Goal: Transaction & Acquisition: Purchase product/service

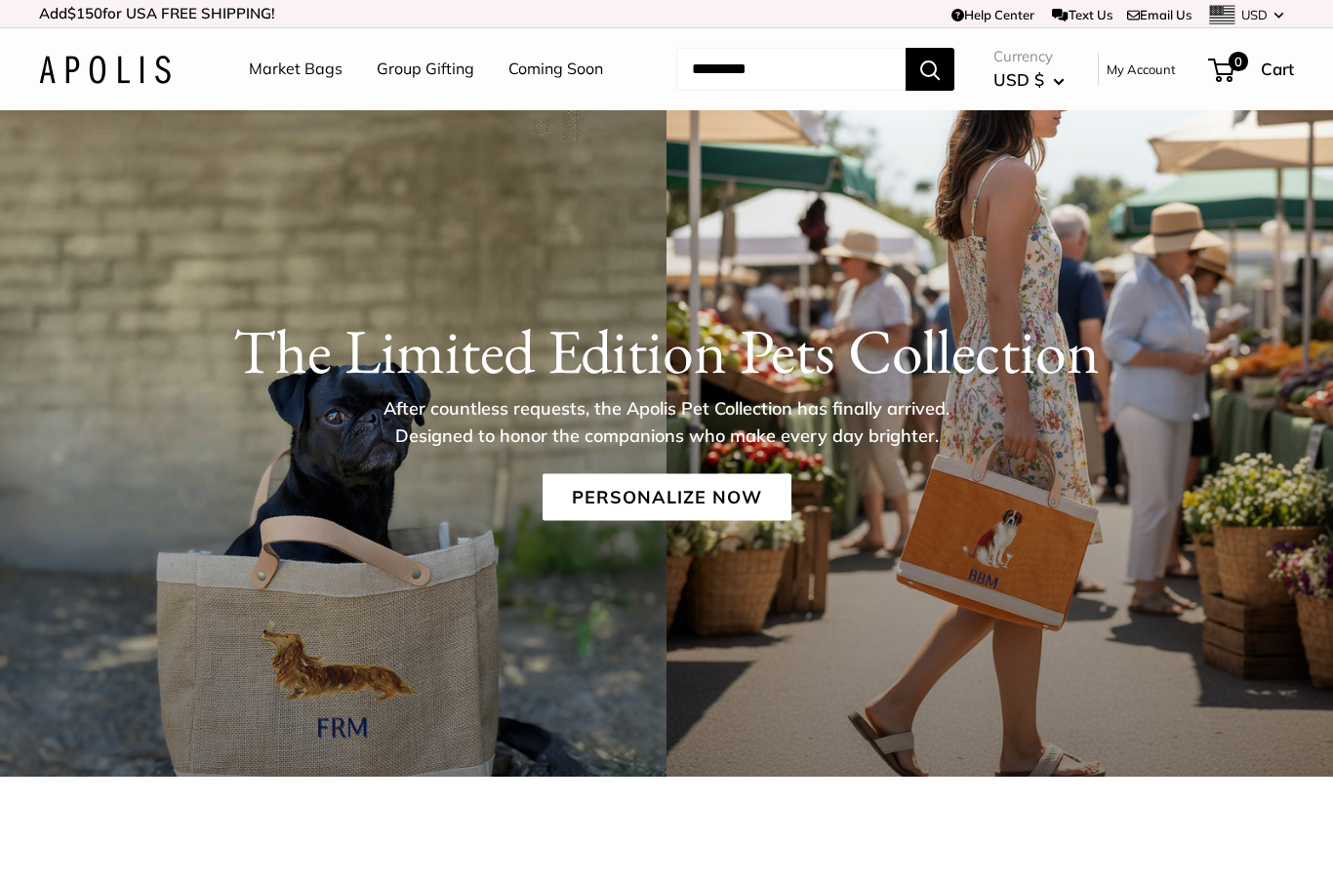
click at [882, 598] on div "The Limited Edition Pets Collection After countless requests, the Apolis Pet Co…" at bounding box center [666, 443] width 1333 height 666
click at [785, 490] on link "Personalize Now" at bounding box center [667, 497] width 249 height 47
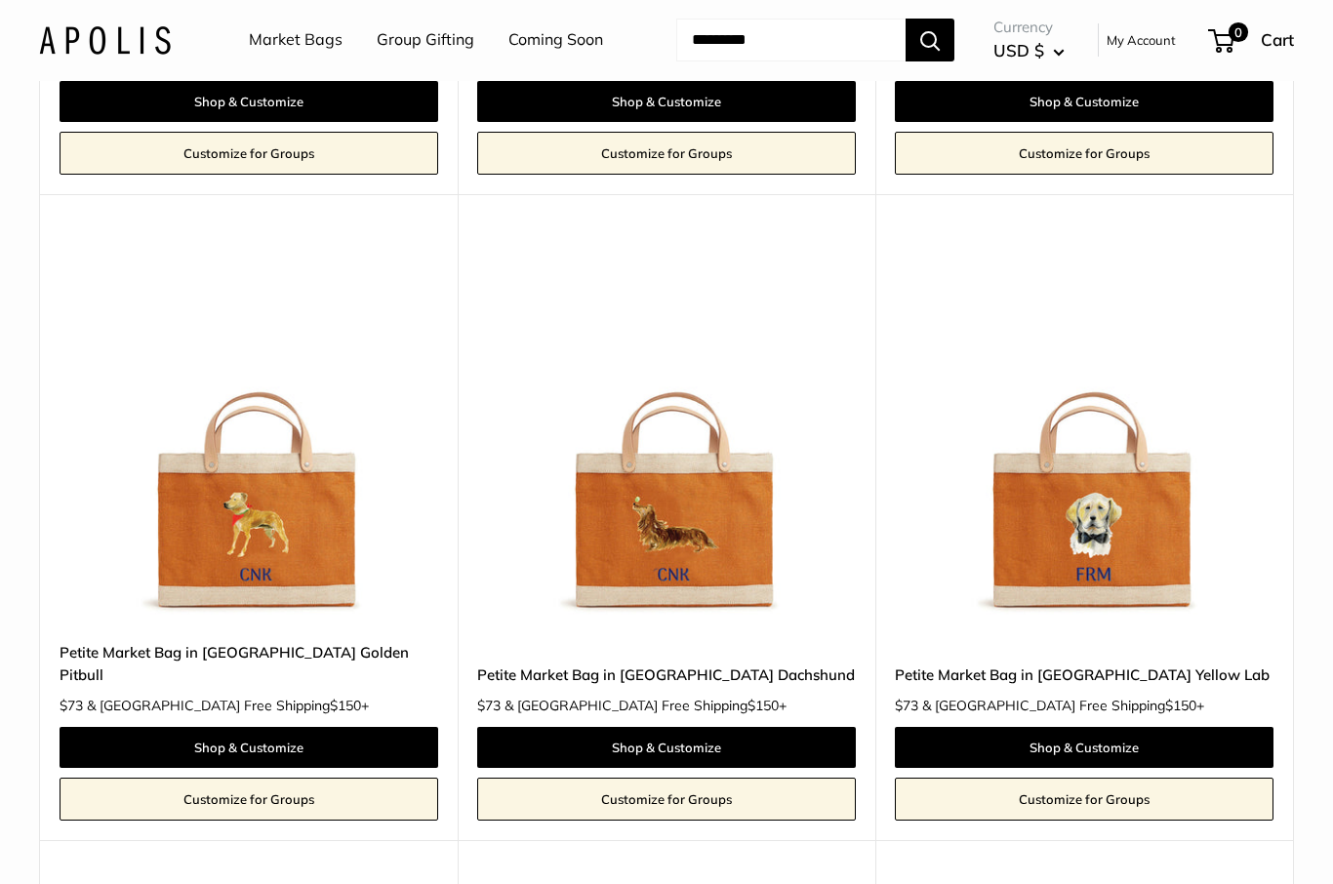
scroll to position [2636, 0]
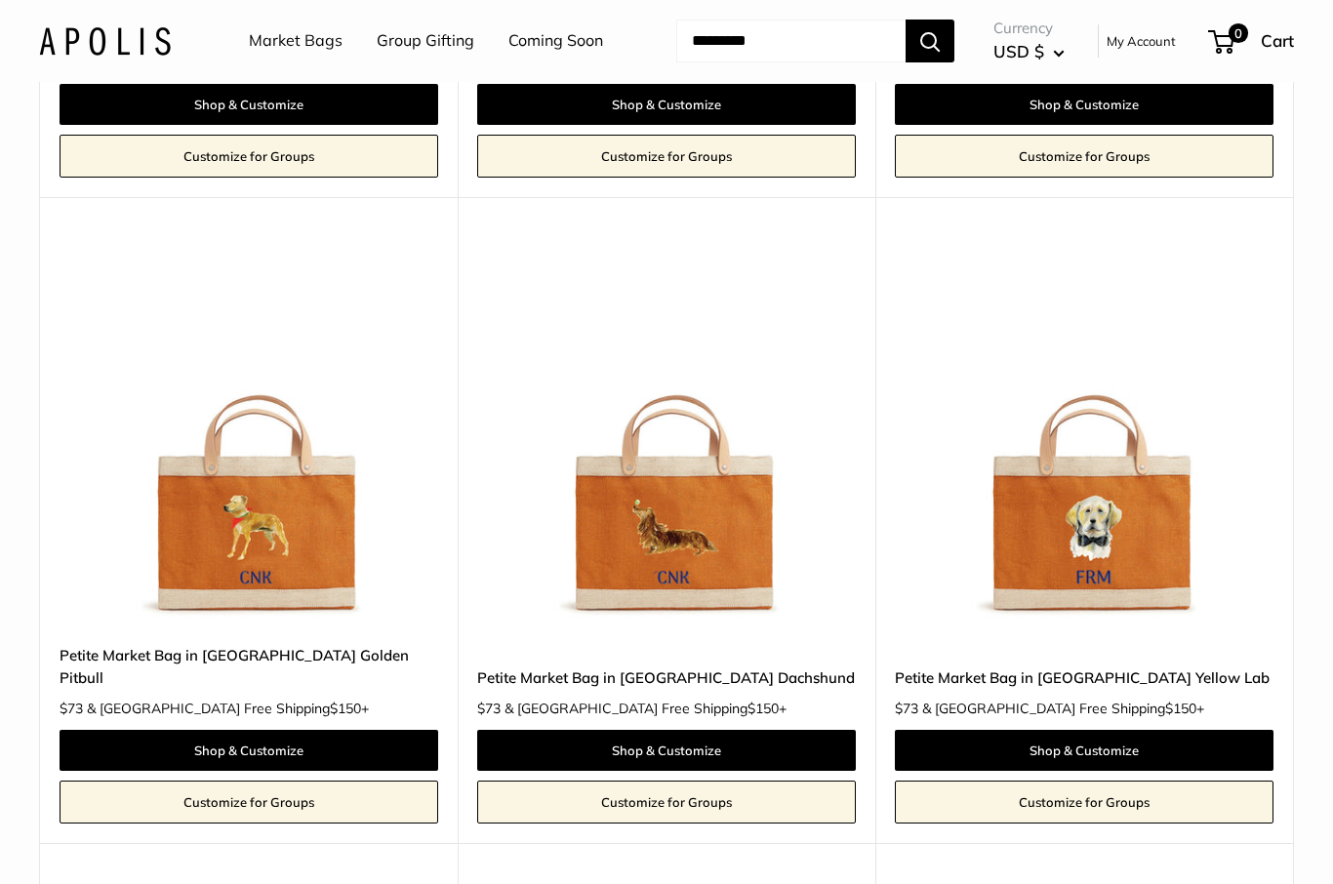
click at [737, 496] on img at bounding box center [666, 435] width 379 height 379
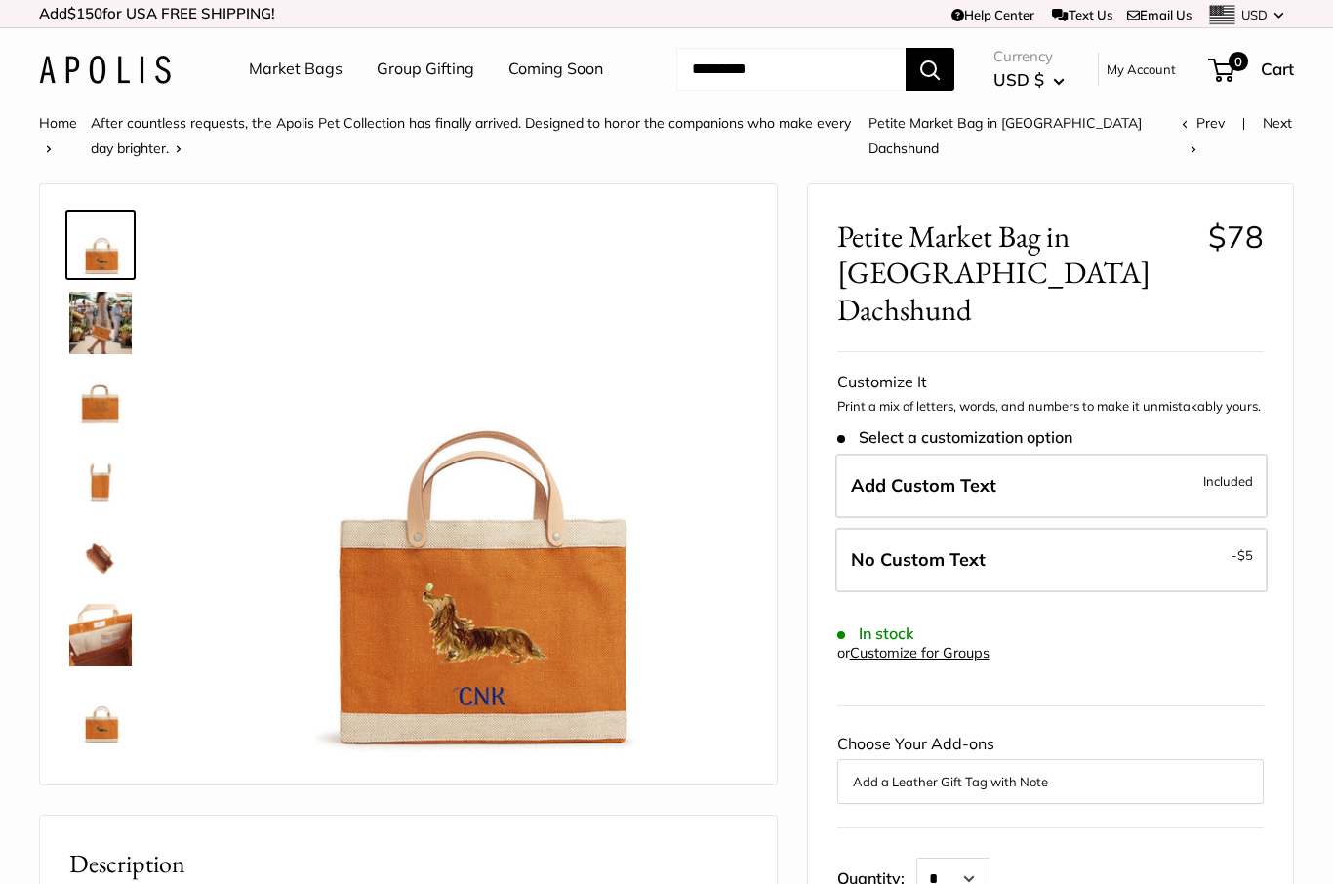
click at [92, 314] on img at bounding box center [100, 323] width 62 height 62
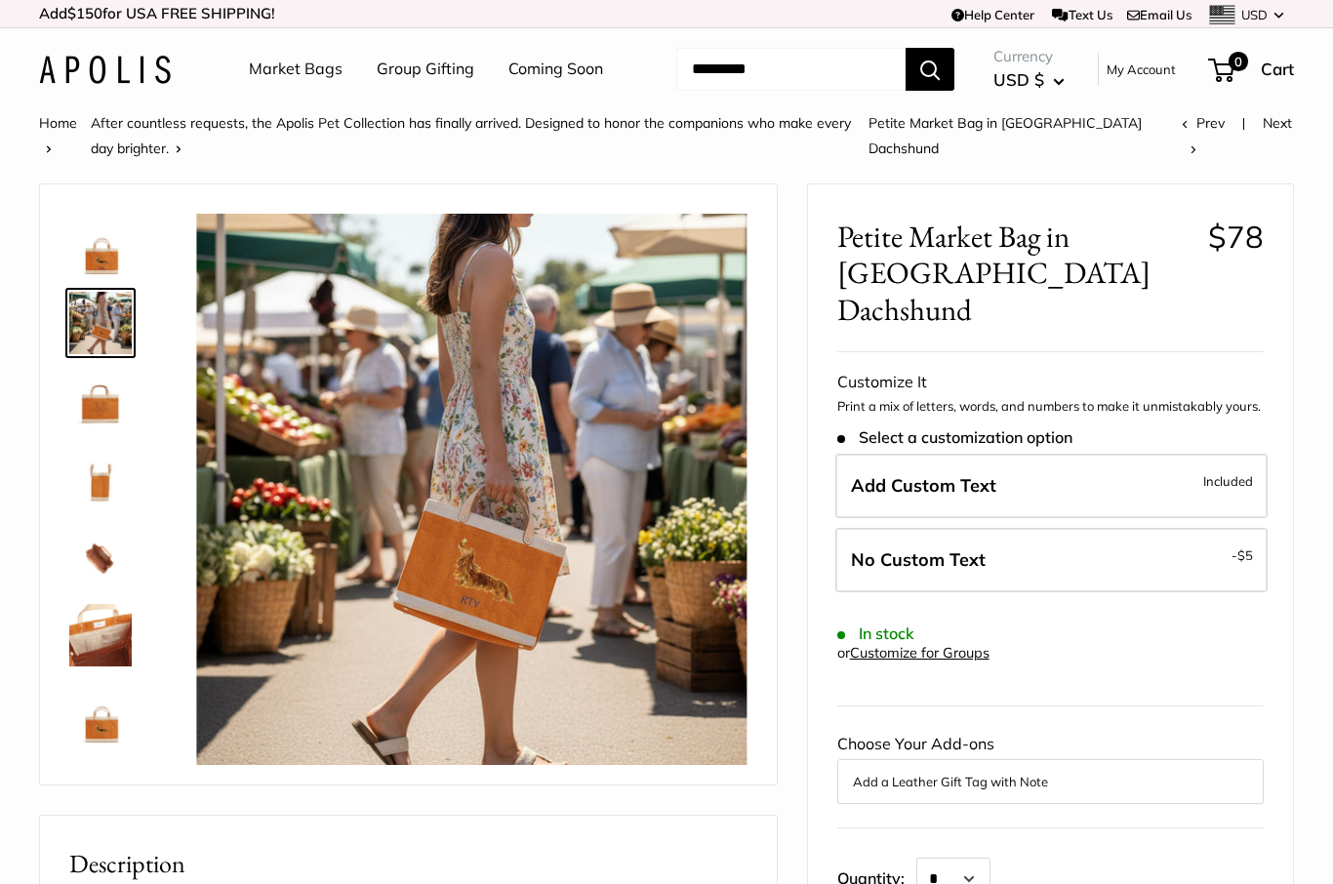
click at [98, 388] on img at bounding box center [100, 401] width 62 height 62
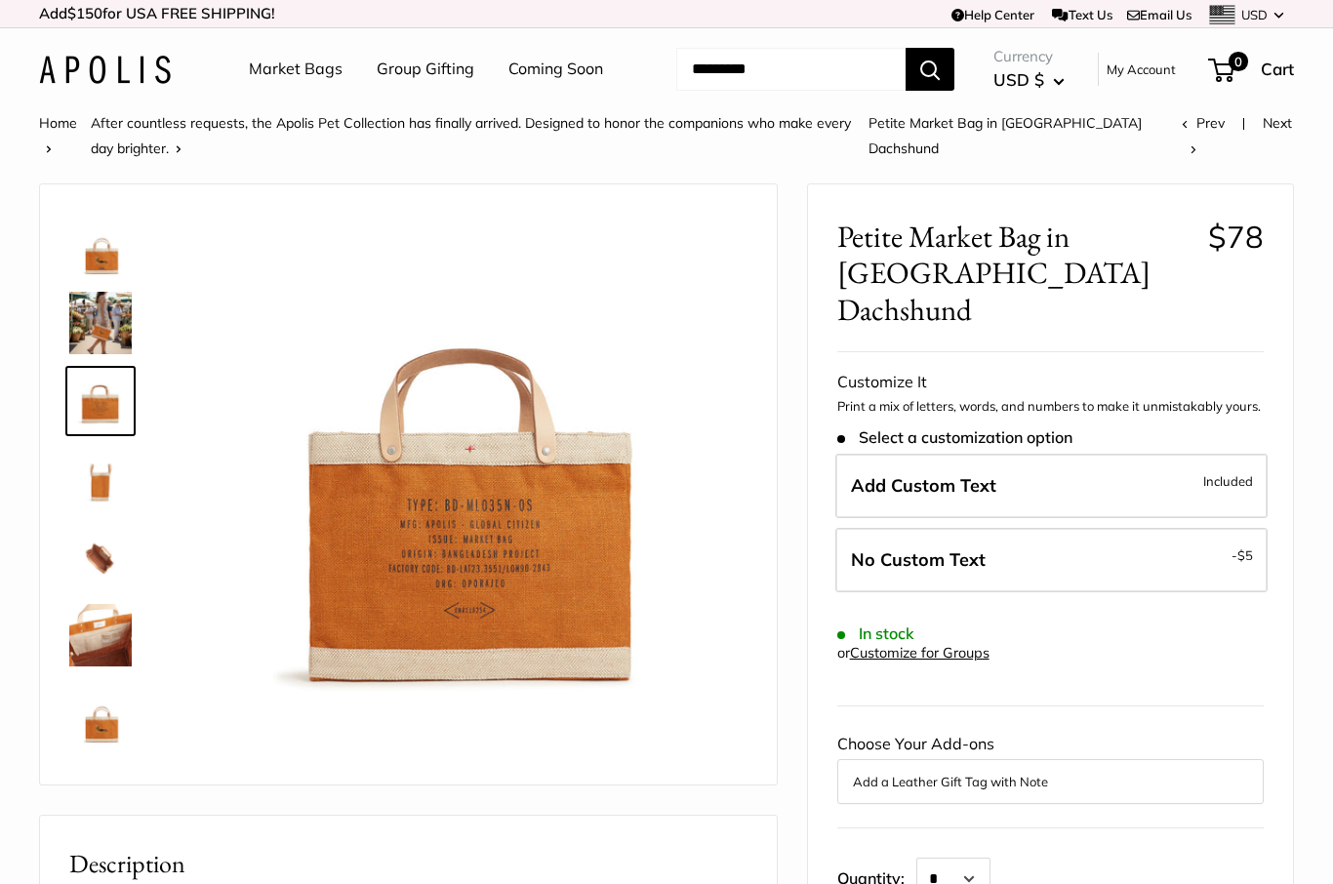
click at [117, 506] on img at bounding box center [100, 479] width 62 height 62
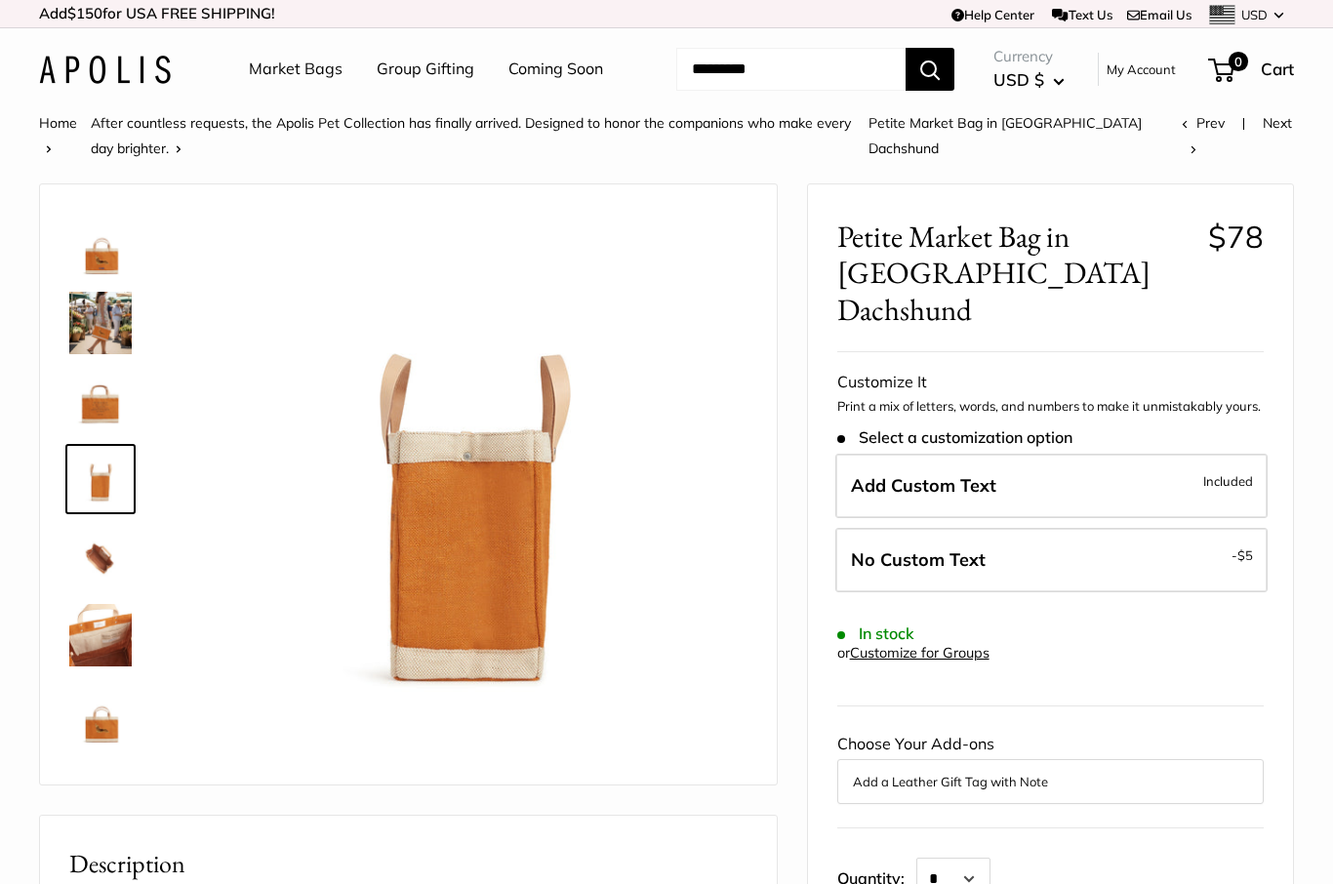
click at [102, 551] on img at bounding box center [100, 557] width 62 height 62
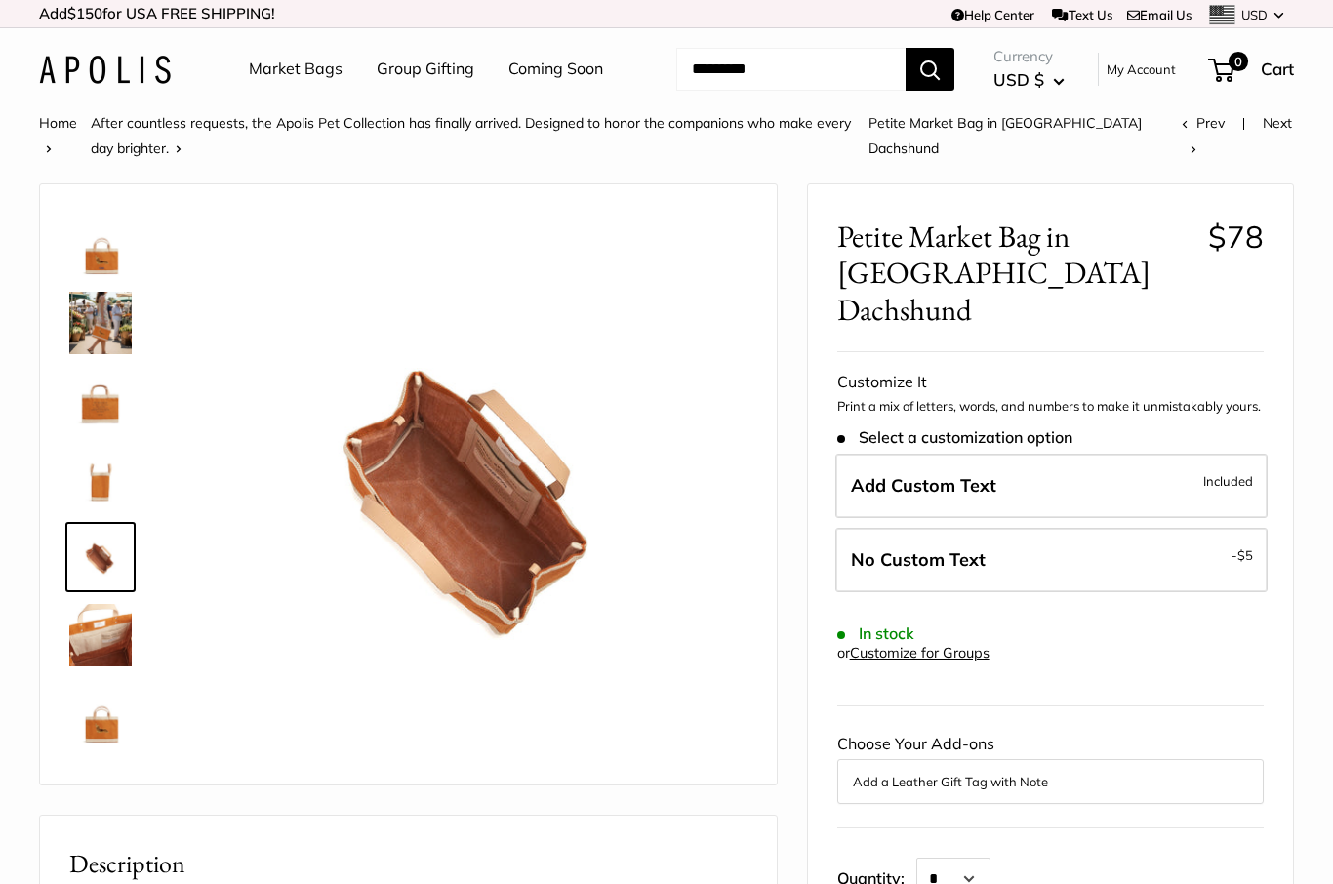
click at [90, 639] on img at bounding box center [100, 635] width 62 height 62
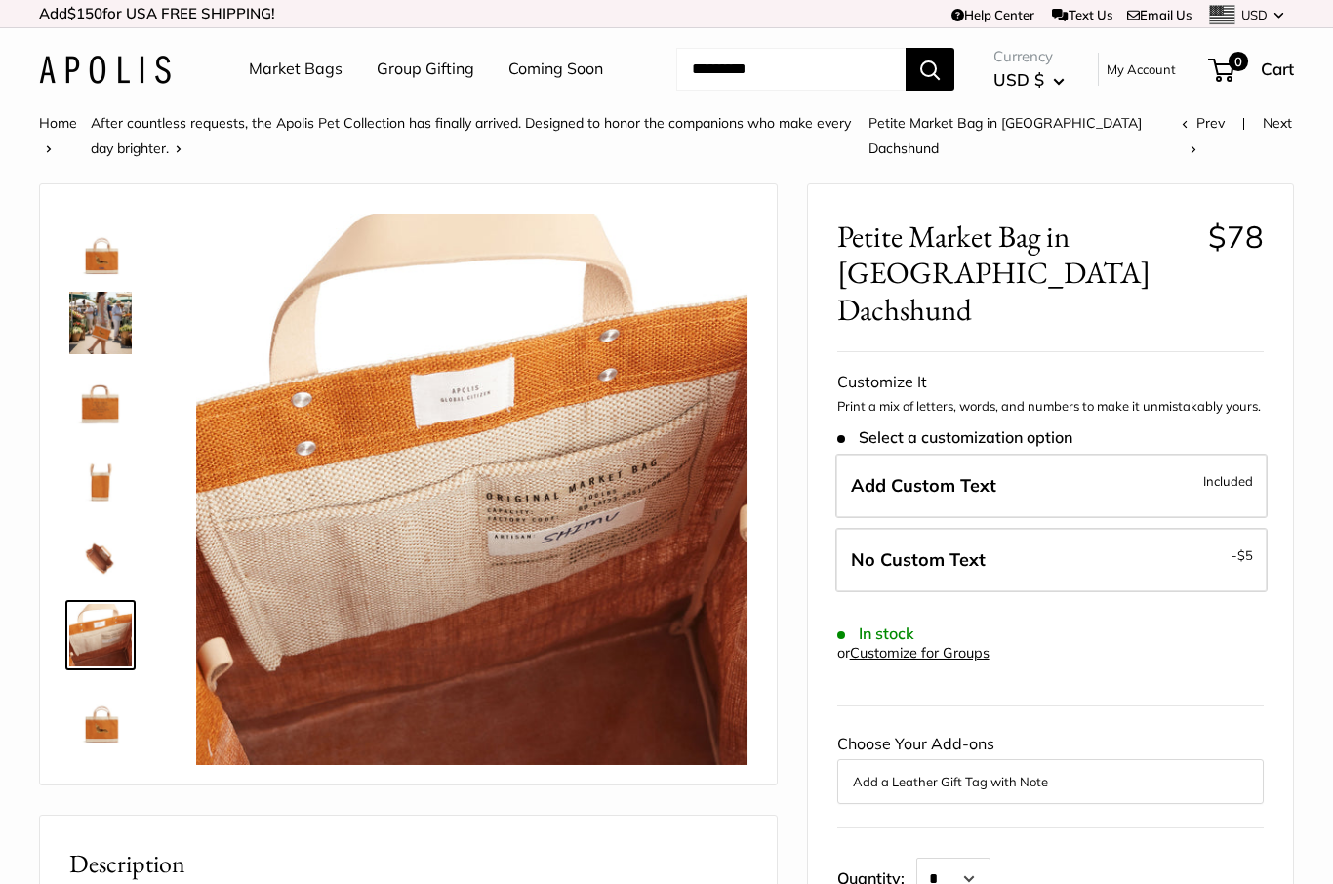
click at [116, 715] on img at bounding box center [100, 713] width 62 height 62
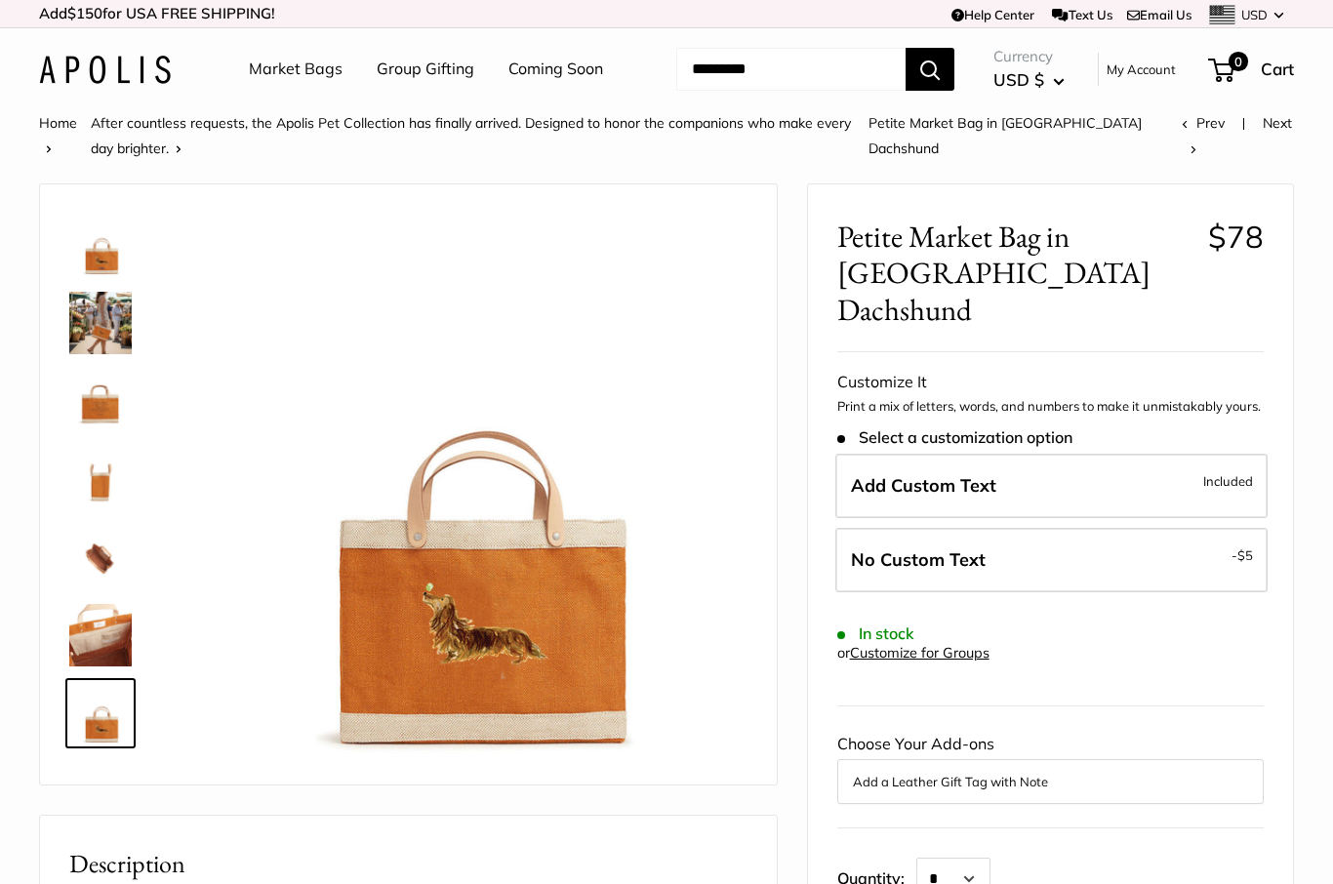
click at [111, 636] on img at bounding box center [100, 635] width 62 height 62
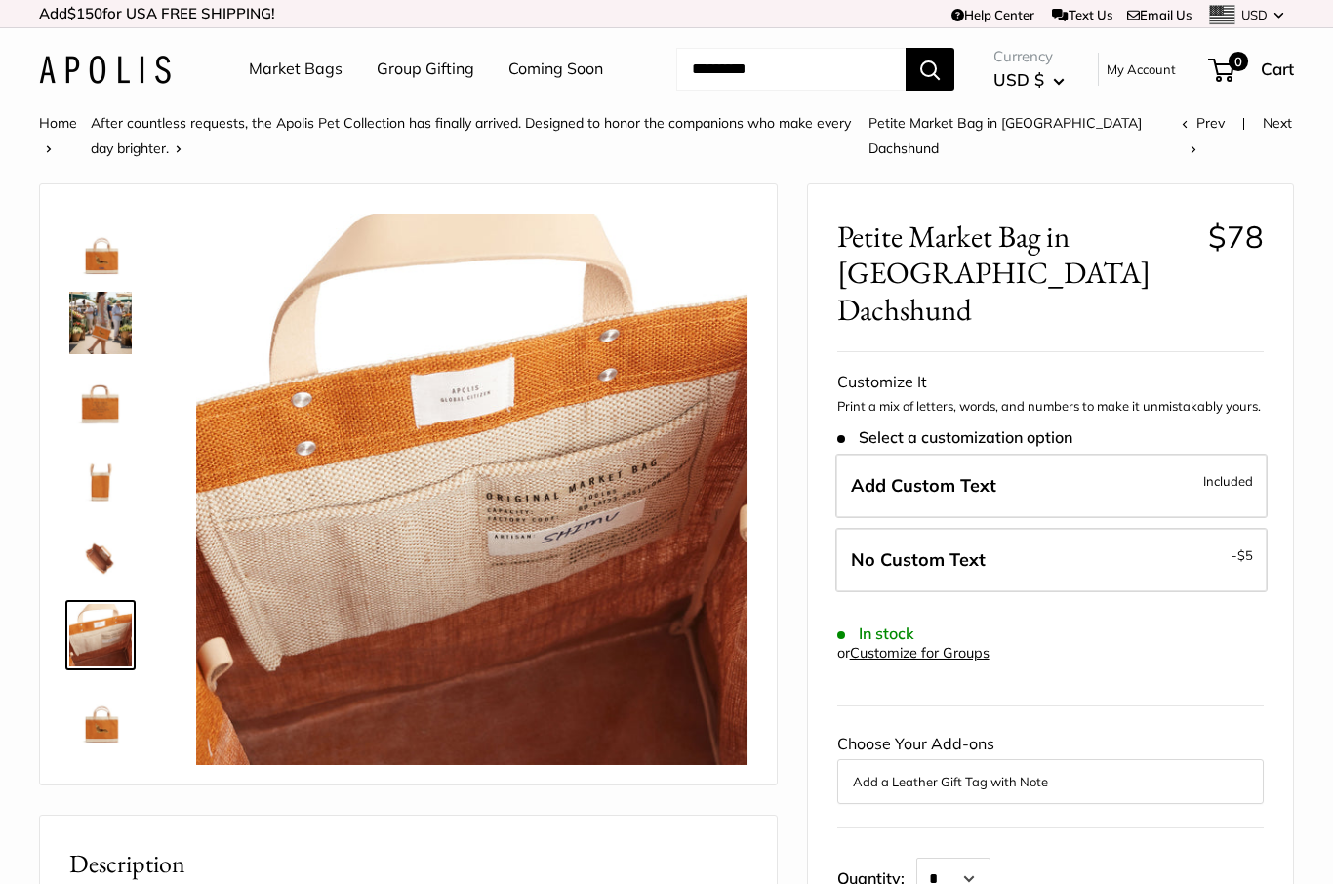
click at [104, 265] on img at bounding box center [100, 245] width 62 height 62
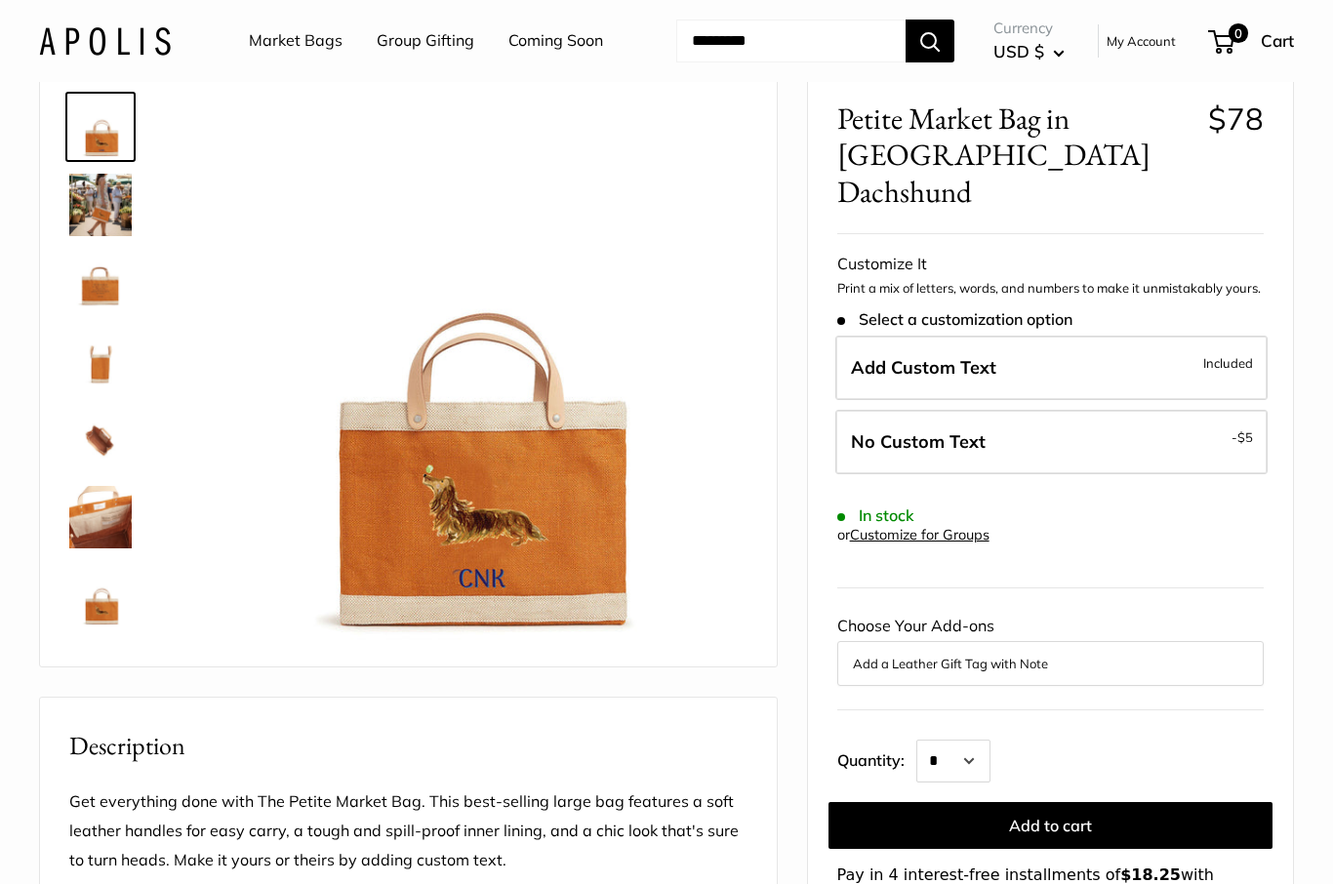
click at [351, 546] on img at bounding box center [471, 371] width 551 height 551
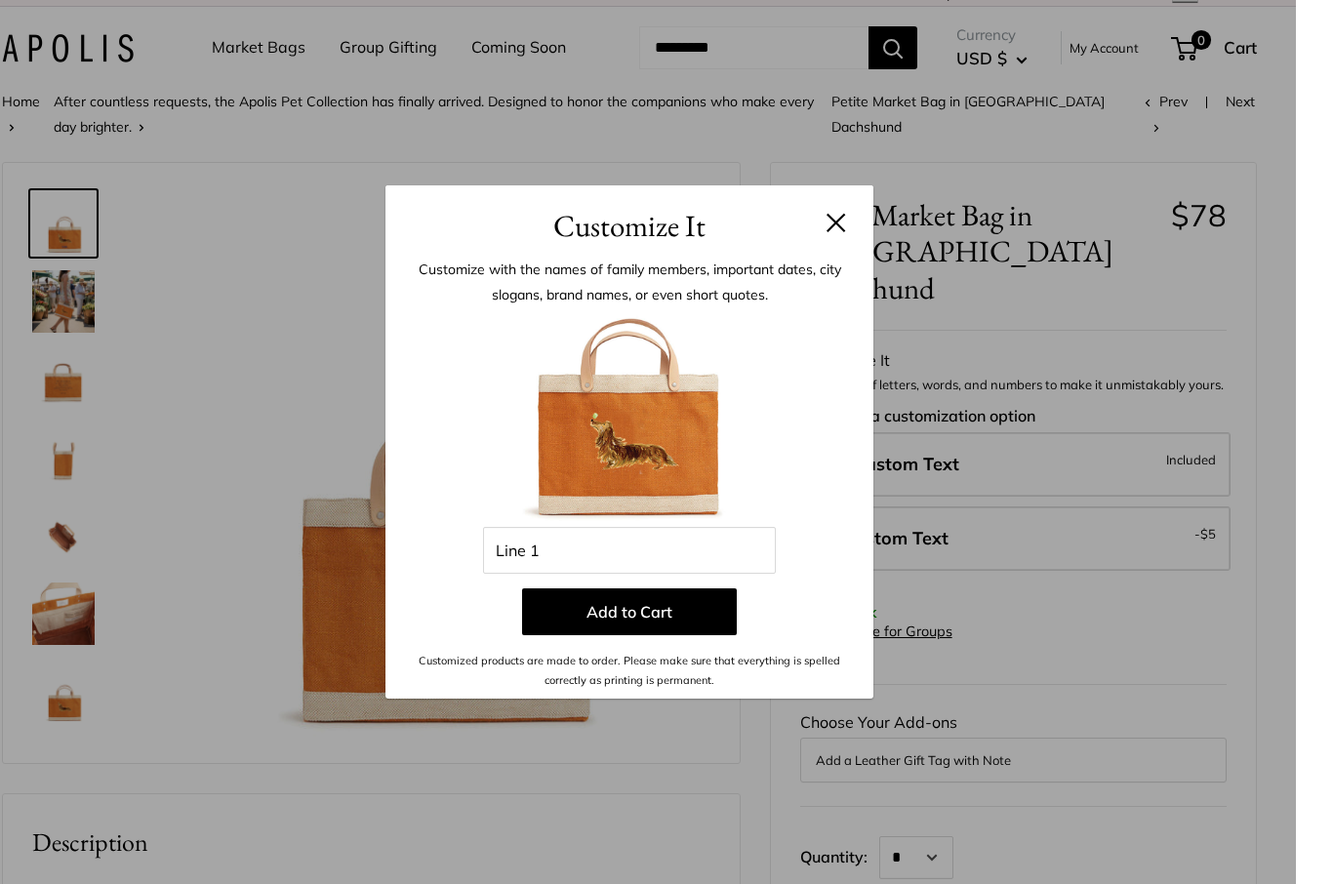
scroll to position [146, 0]
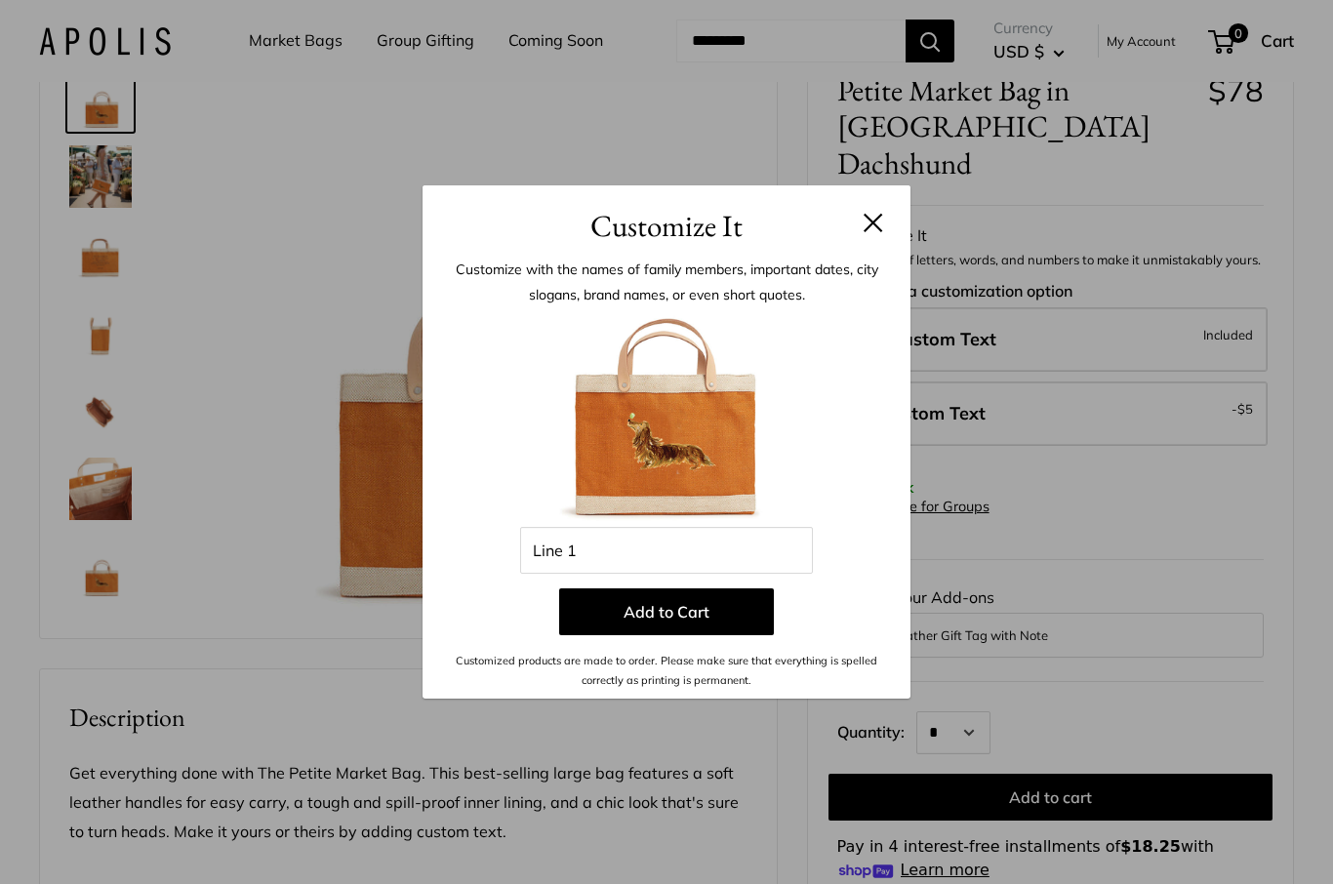
click at [828, 189] on div "Customize It Customize with the names of family members, important dates, city …" at bounding box center [666, 442] width 1333 height 884
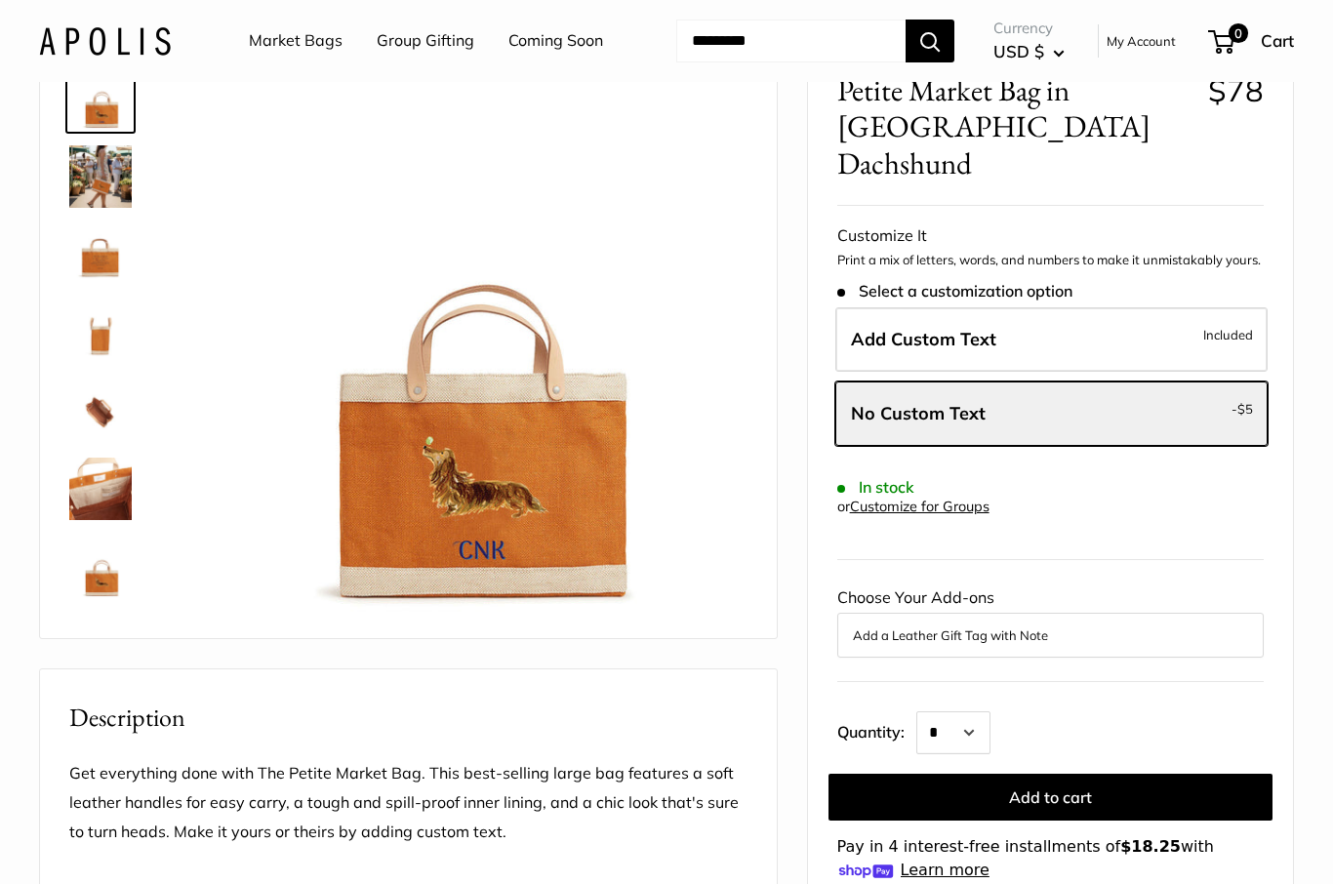
click at [864, 307] on label "Add Custom Text Included" at bounding box center [1051, 339] width 432 height 64
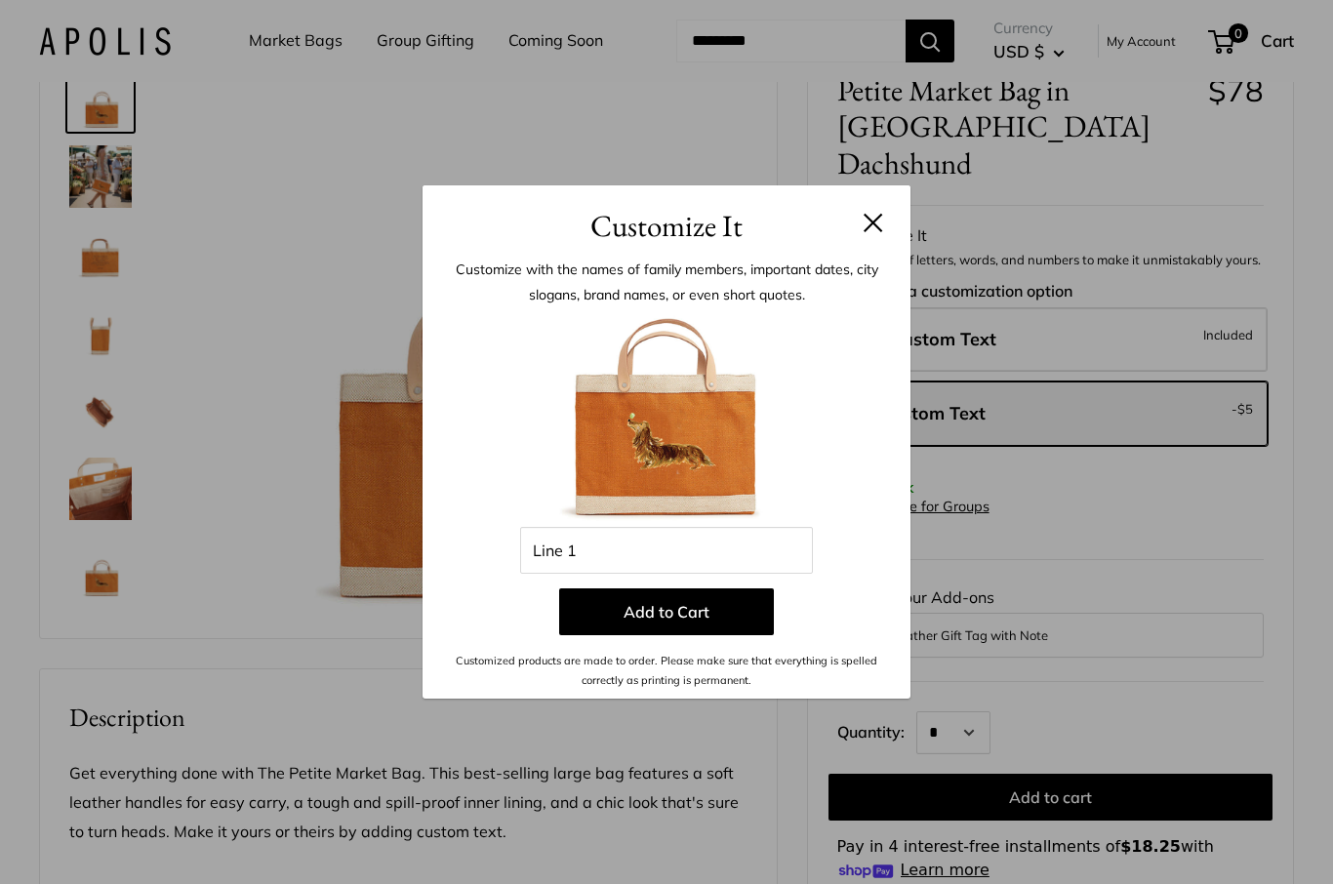
click at [304, 667] on div "Customize It Customize with the names of family members, important dates, city …" at bounding box center [666, 442] width 1333 height 884
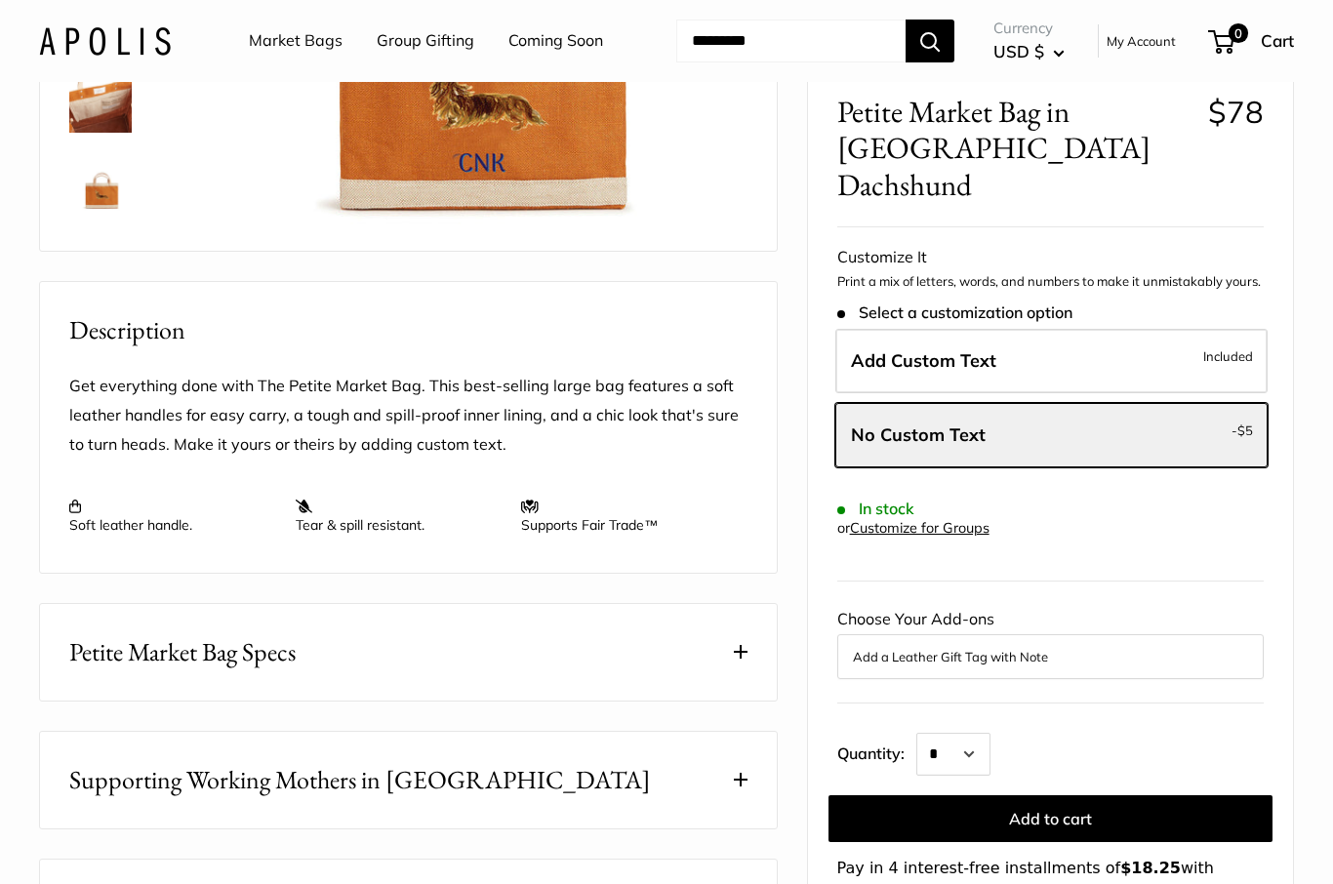
scroll to position [0, 0]
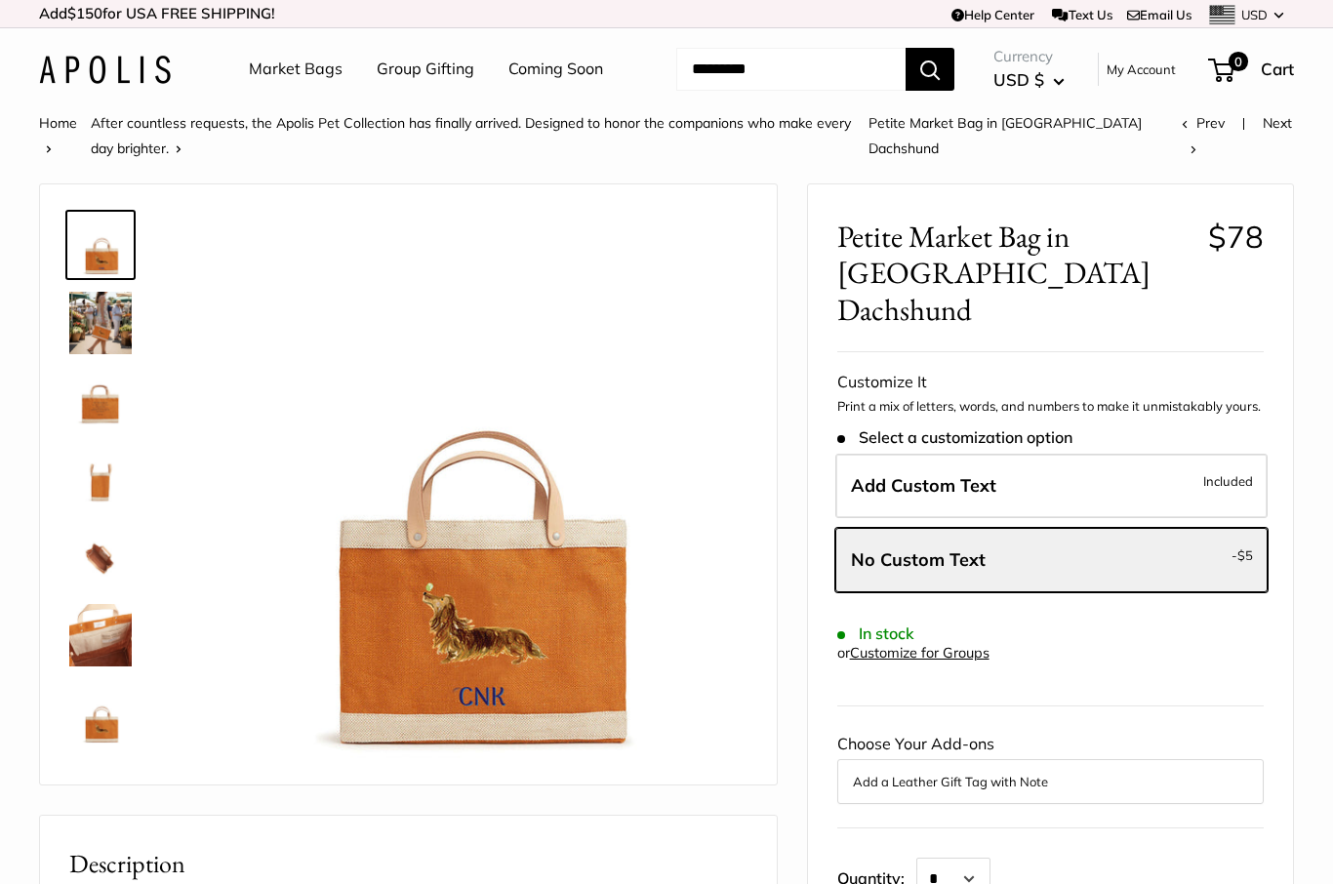
click at [588, 56] on link "Coming Soon" at bounding box center [555, 69] width 95 height 29
